Goal: Task Accomplishment & Management: Use online tool/utility

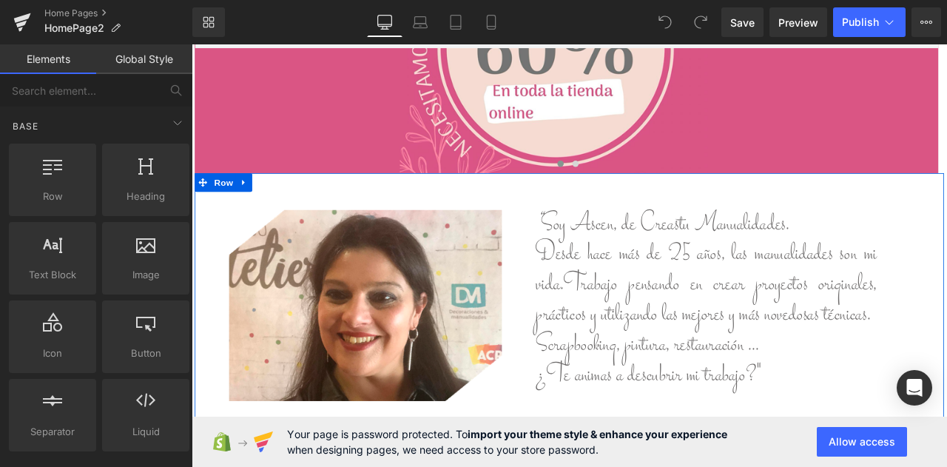
scroll to position [296, 0]
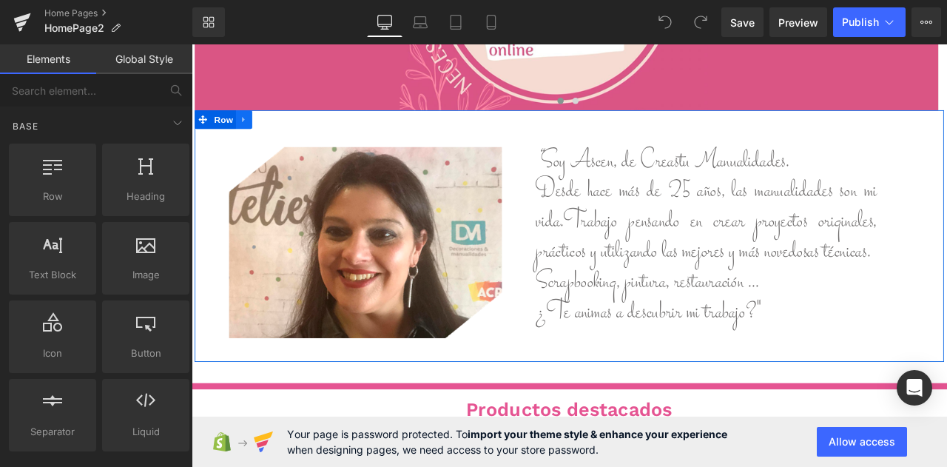
click at [257, 136] on link at bounding box center [253, 134] width 19 height 22
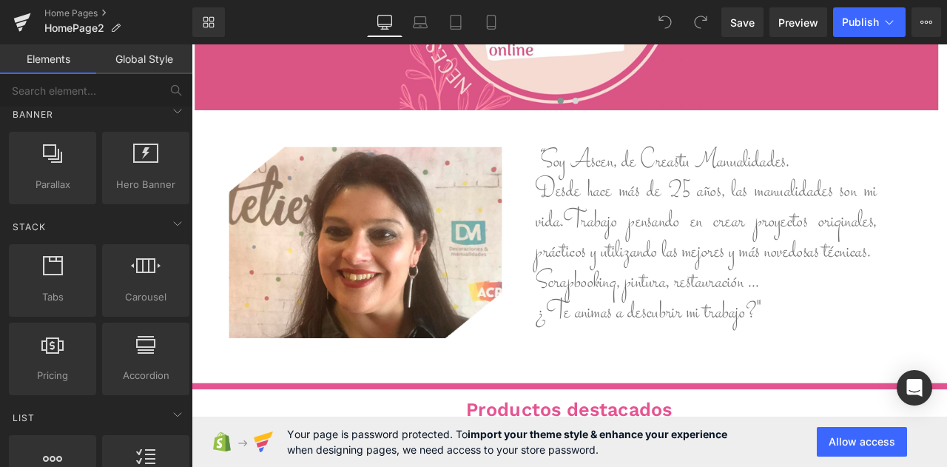
scroll to position [64, 0]
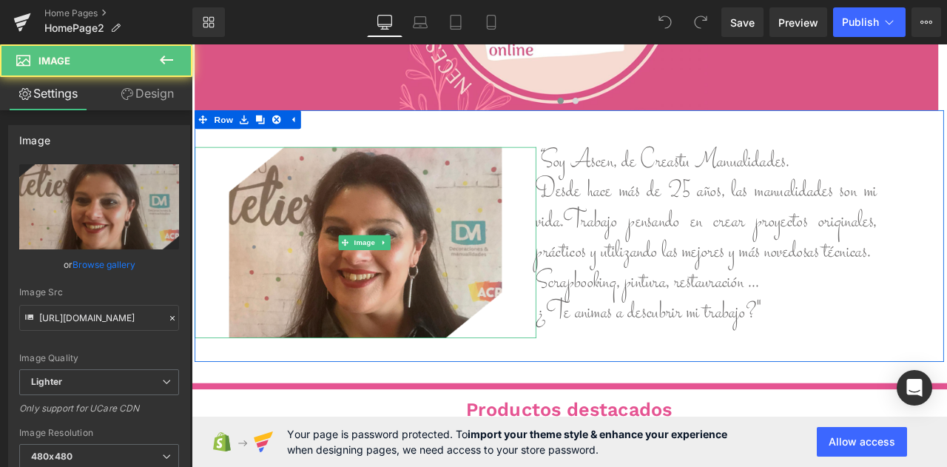
click at [479, 219] on img at bounding box center [397, 280] width 323 height 226
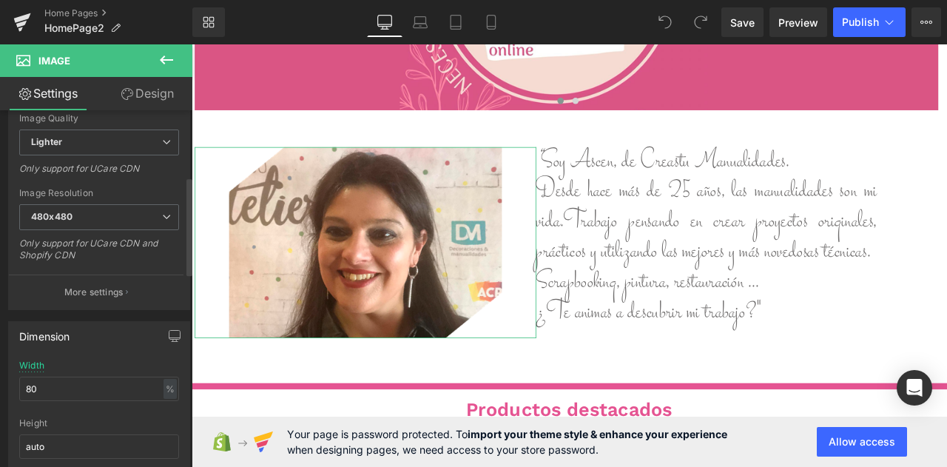
scroll to position [296, 0]
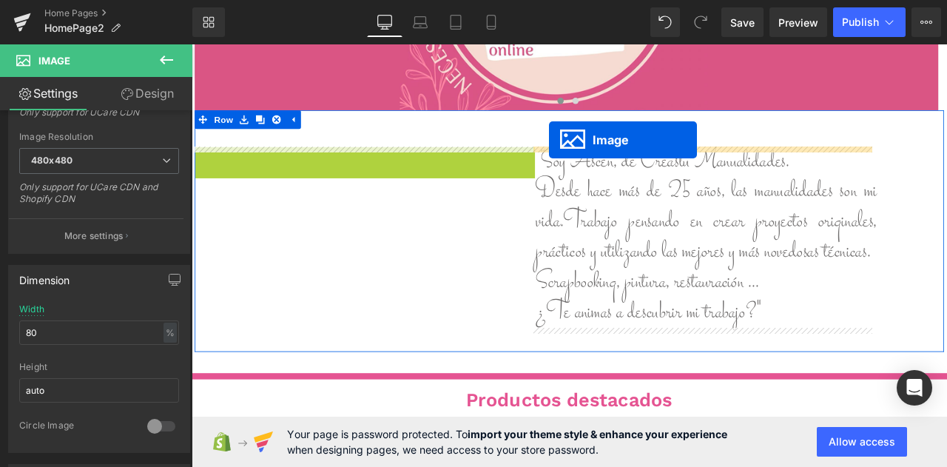
drag, startPoint x: 400, startPoint y: 280, endPoint x: 615, endPoint y: 158, distance: 247.6
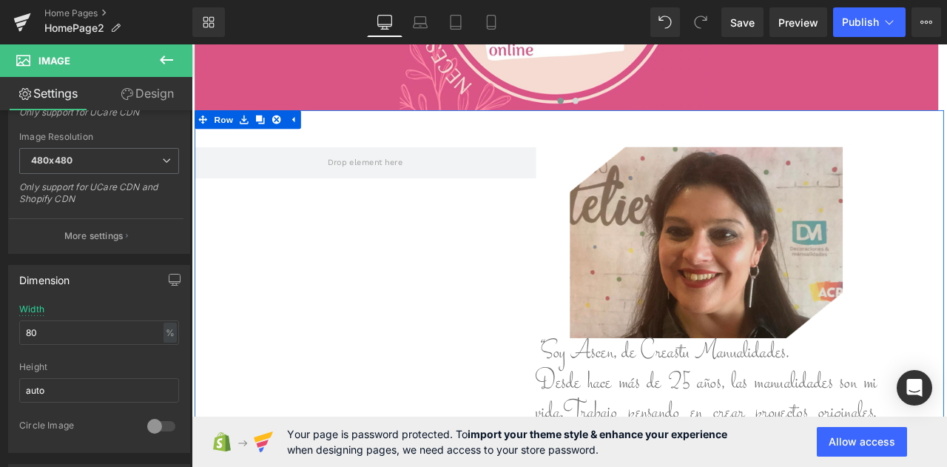
click at [663, 224] on img at bounding box center [801, 280] width 323 height 226
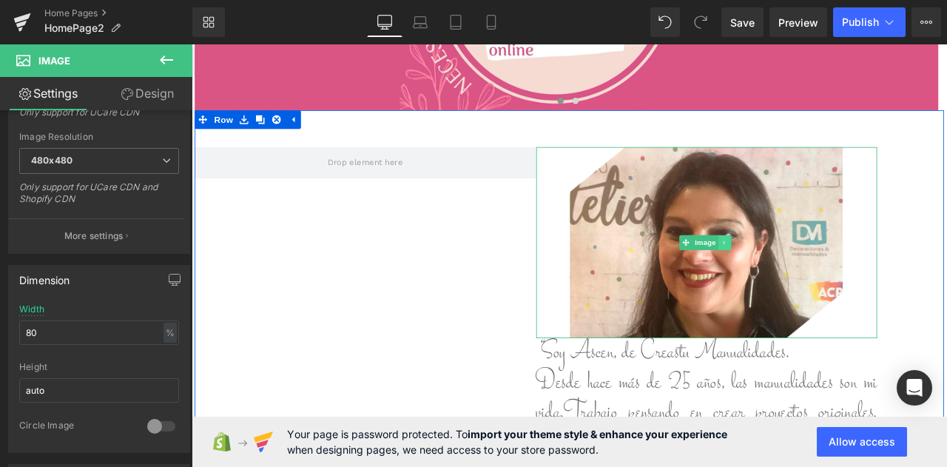
click at [822, 280] on icon at bounding box center [824, 279] width 8 height 9
click at [827, 279] on icon at bounding box center [831, 279] width 8 height 8
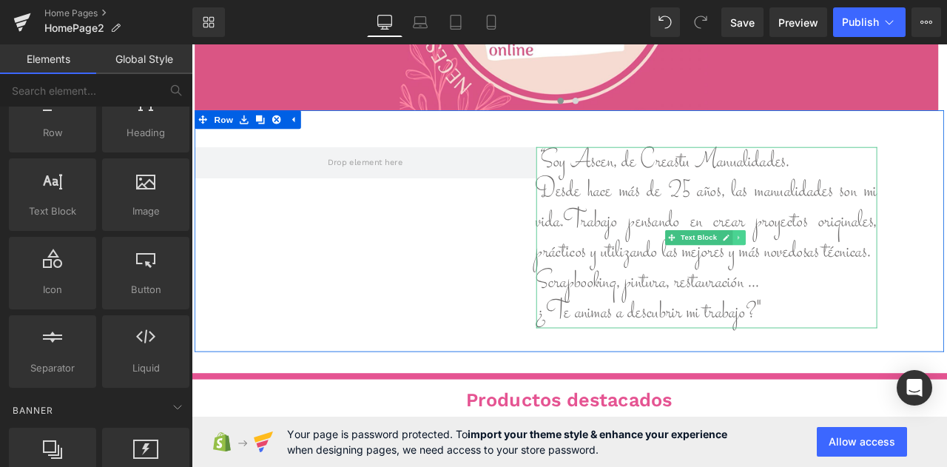
click at [839, 274] on icon at bounding box center [840, 273] width 2 height 5
click at [841, 279] on link at bounding box center [849, 274] width 16 height 18
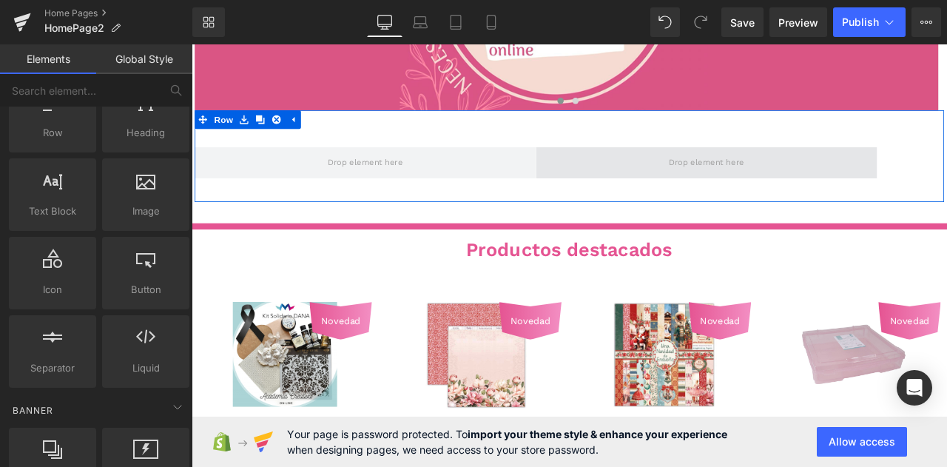
click at [644, 184] on span at bounding box center [802, 185] width 405 height 37
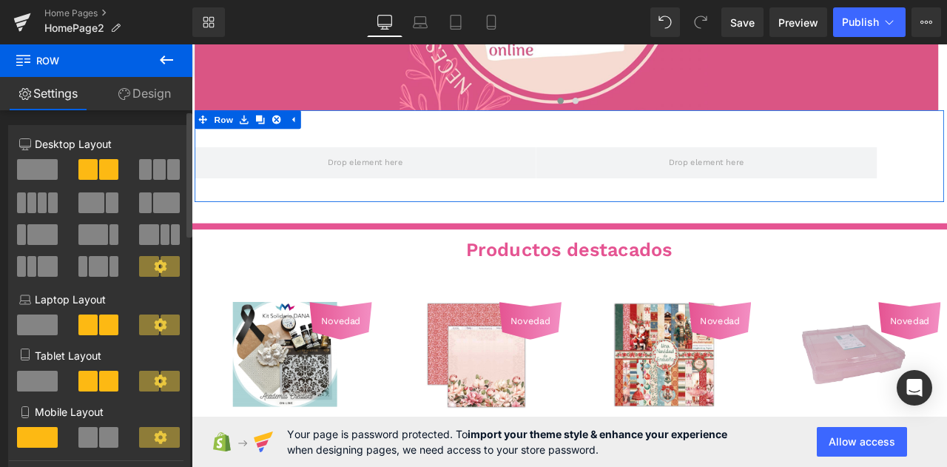
click at [36, 166] on span at bounding box center [37, 169] width 41 height 21
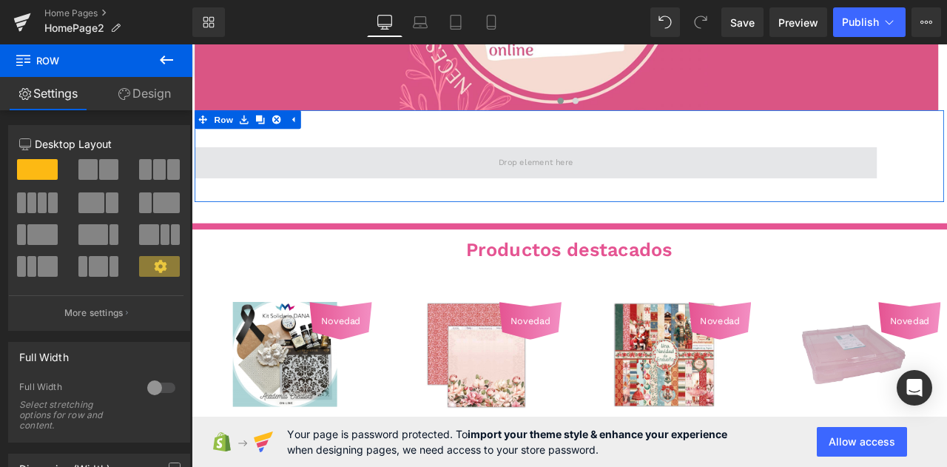
click at [566, 179] on span at bounding box center [600, 185] width 99 height 22
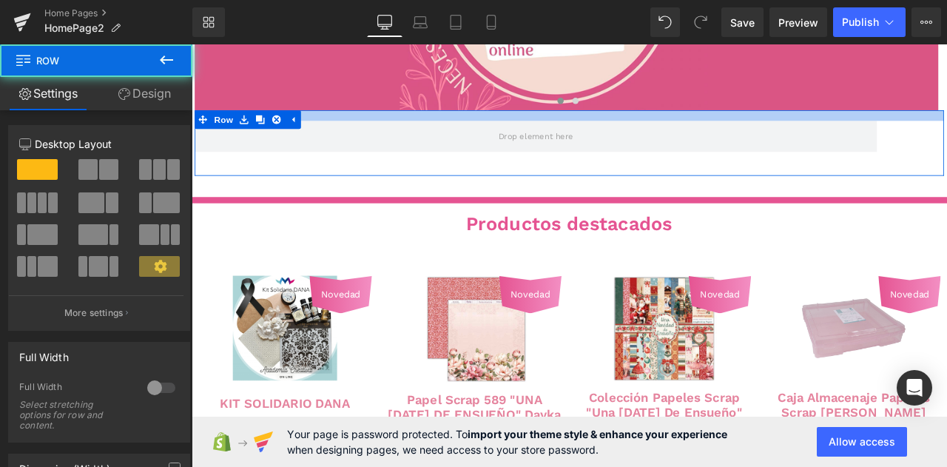
drag, startPoint x: 517, startPoint y: 155, endPoint x: 523, endPoint y: 124, distance: 31.5
click at [523, 124] on div at bounding box center [639, 129] width 888 height 13
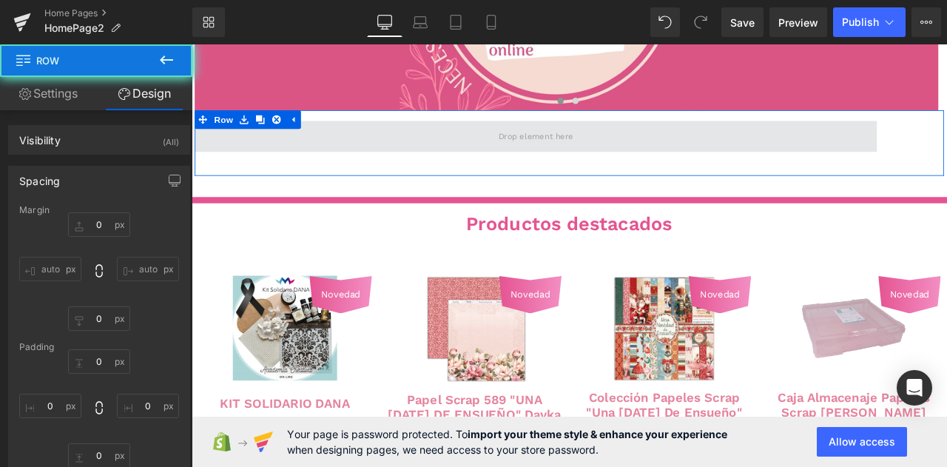
click at [594, 167] on span at bounding box center [599, 153] width 809 height 37
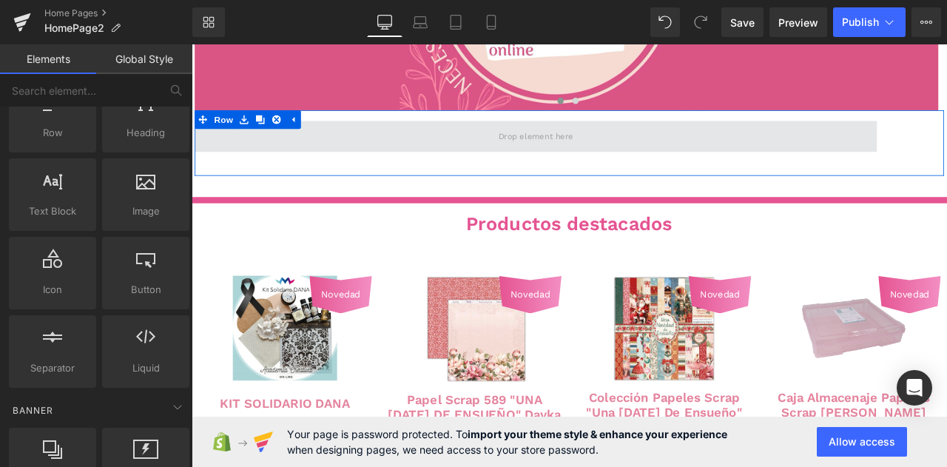
click at [577, 149] on span at bounding box center [600, 154] width 99 height 22
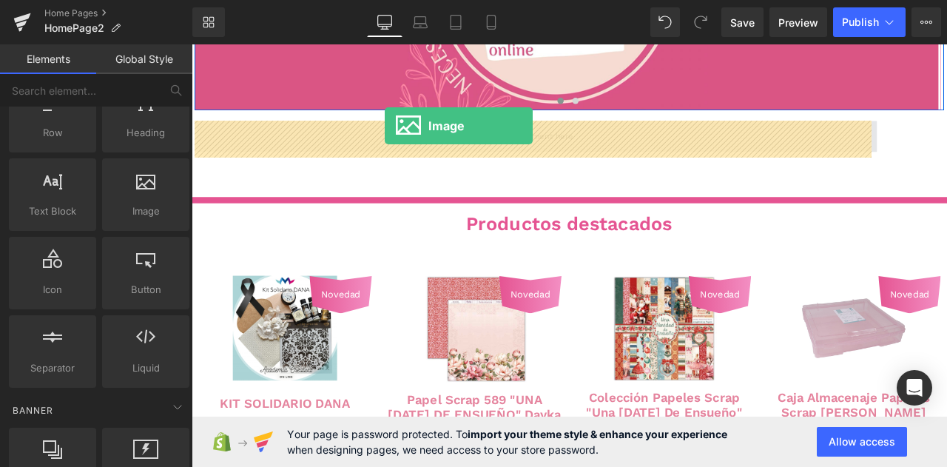
drag, startPoint x: 343, startPoint y: 230, endPoint x: 420, endPoint y: 141, distance: 118.1
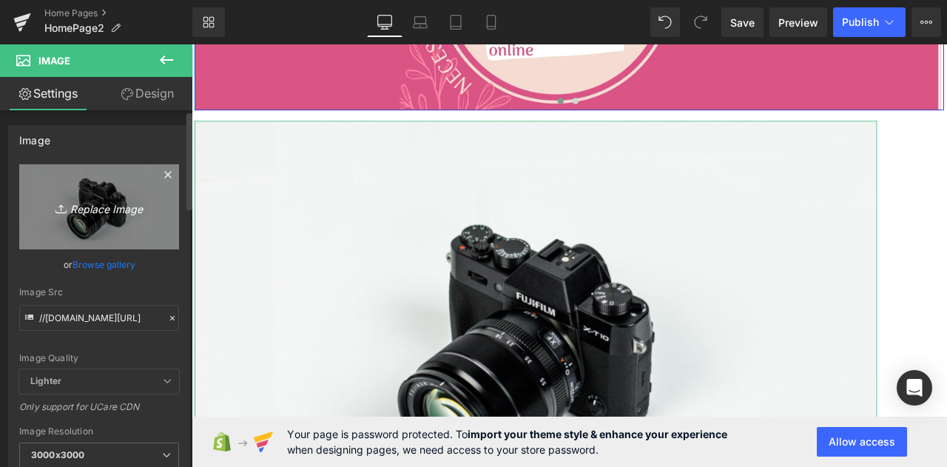
click at [99, 199] on icon "Replace Image" at bounding box center [99, 207] width 118 height 19
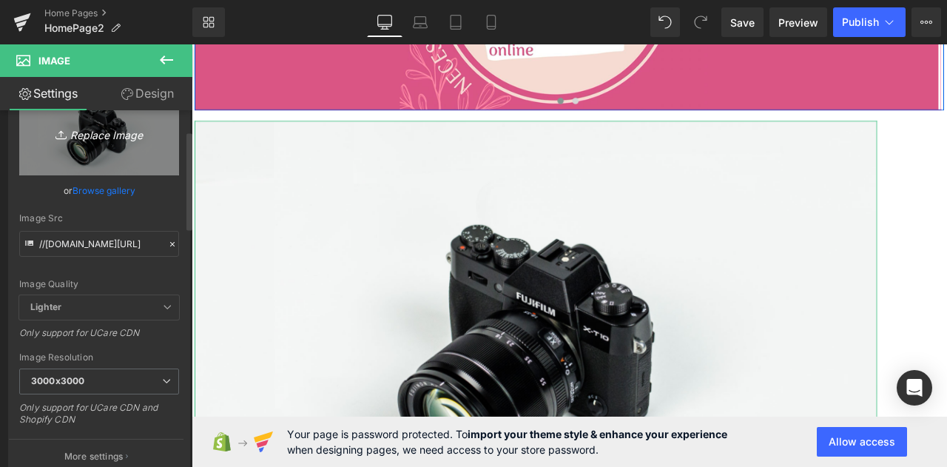
scroll to position [0, 0]
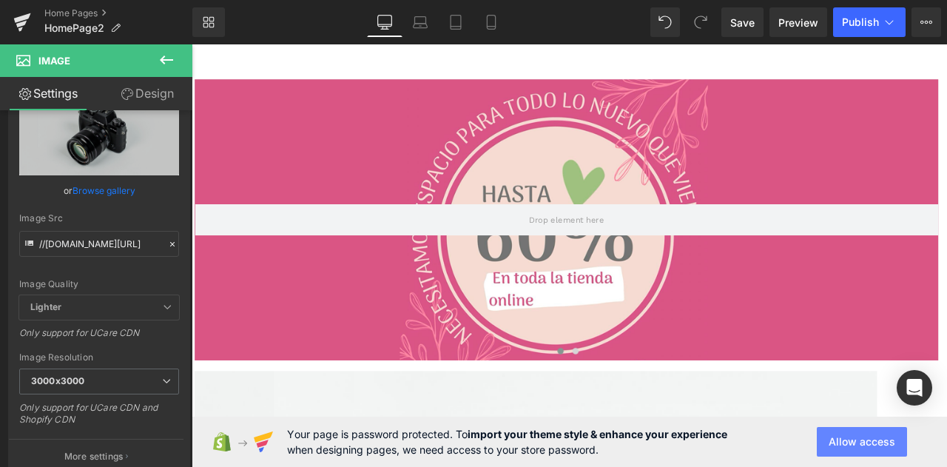
click at [0, 0] on button "Allow access" at bounding box center [0, 0] width 0 height 0
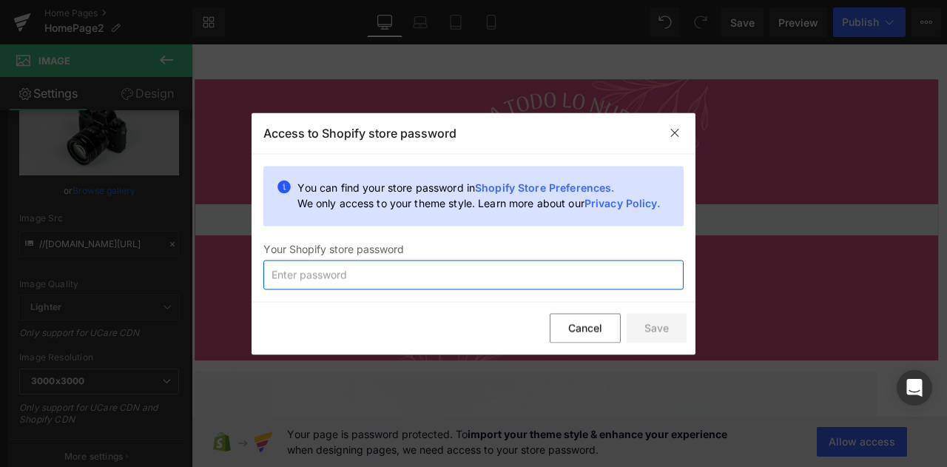
click at [433, 281] on input "text" at bounding box center [473, 275] width 420 height 30
click at [446, 272] on input "text" at bounding box center [473, 275] width 420 height 30
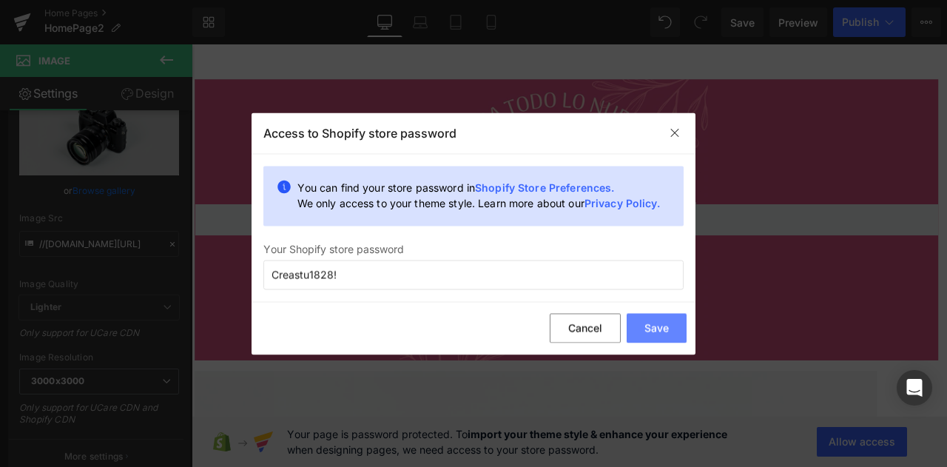
click at [658, 320] on button "Save" at bounding box center [657, 329] width 60 height 30
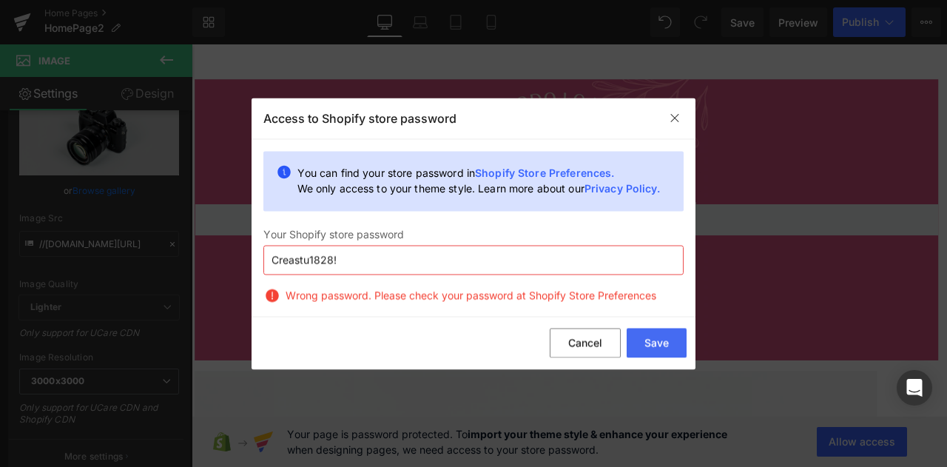
click at [370, 256] on input "Creastu1828!" at bounding box center [473, 260] width 420 height 30
type input "C"
click at [660, 350] on button "Save" at bounding box center [657, 344] width 60 height 30
drag, startPoint x: 344, startPoint y: 260, endPoint x: 236, endPoint y: 258, distance: 108.1
click at [236, 258] on div "Back to Library Insert Access to Shopify store password You can find your store…" at bounding box center [473, 233] width 947 height 467
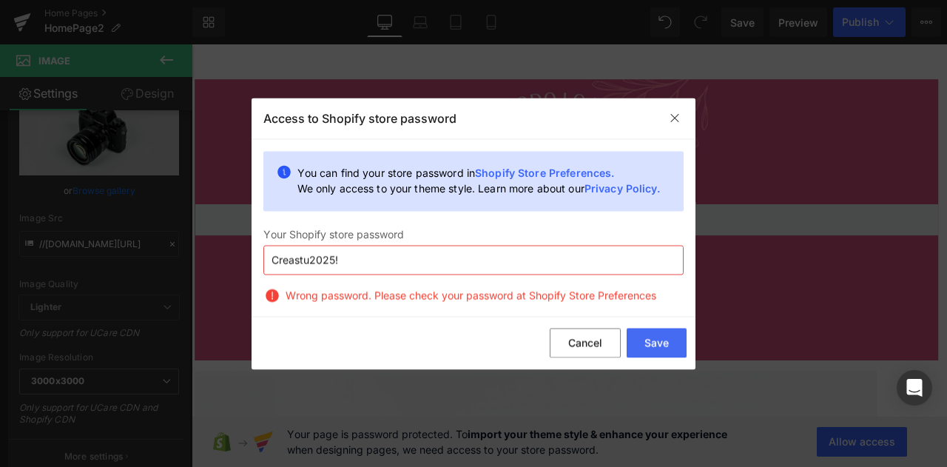
type input "Creastu2025!"
click at [639, 349] on button "Save" at bounding box center [657, 344] width 60 height 30
click at [568, 329] on button "Cancel" at bounding box center [585, 344] width 71 height 30
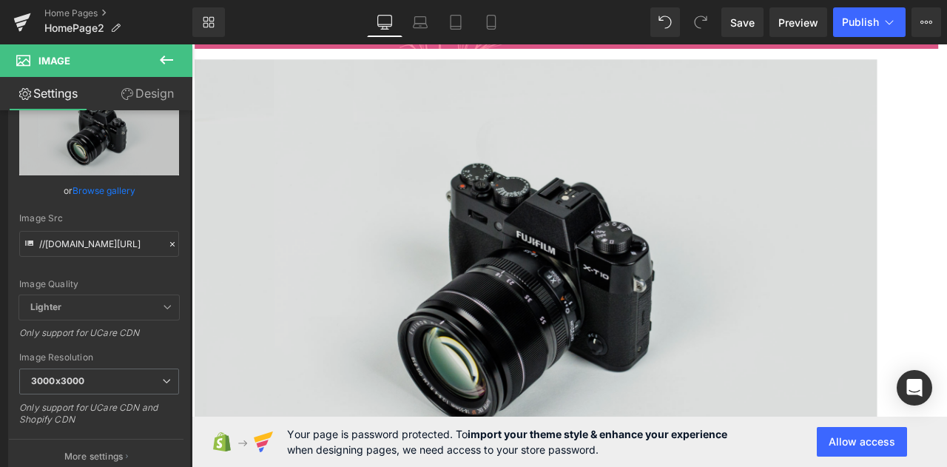
scroll to position [370, 0]
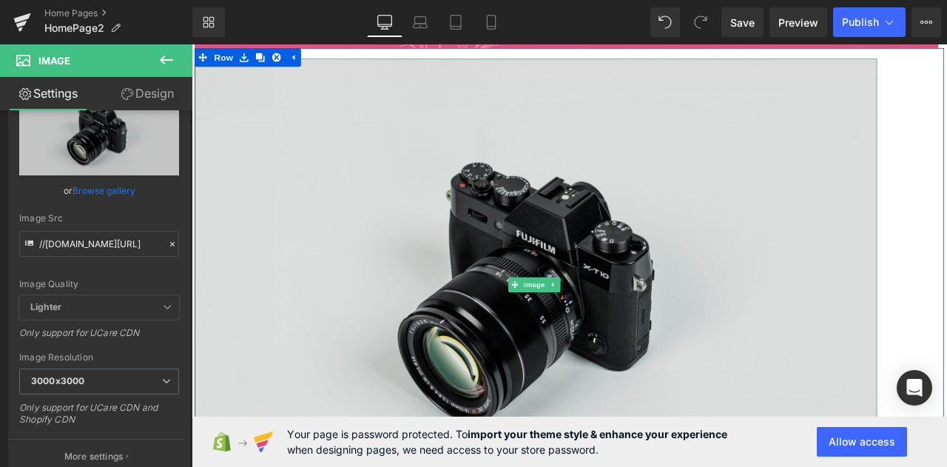
drag, startPoint x: 407, startPoint y: 327, endPoint x: 275, endPoint y: 280, distance: 140.4
click at [407, 327] on img at bounding box center [599, 329] width 809 height 536
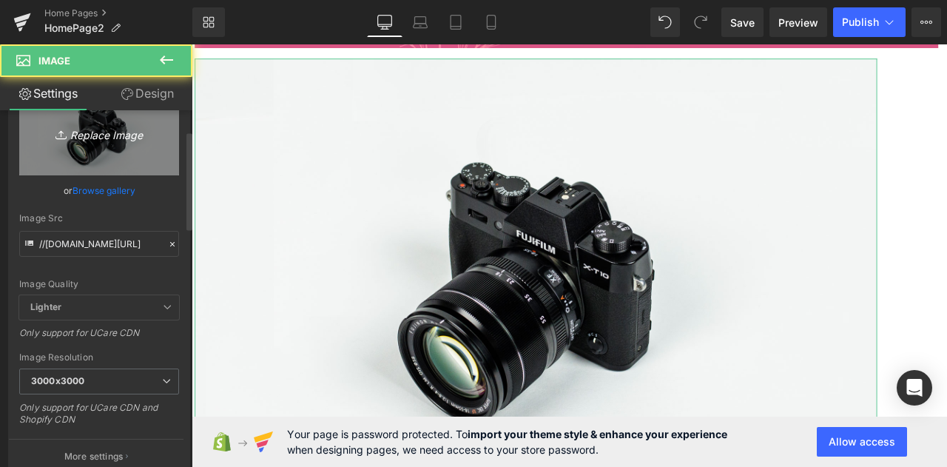
click at [90, 132] on icon "Replace Image" at bounding box center [99, 133] width 118 height 19
